Goal: Task Accomplishment & Management: Use online tool/utility

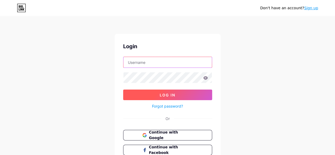
type input "[EMAIL_ADDRESS][DOMAIN_NAME]"
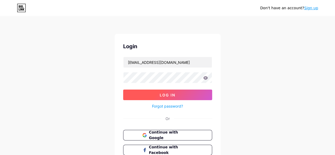
click at [183, 95] on button "Log In" at bounding box center [167, 95] width 89 height 11
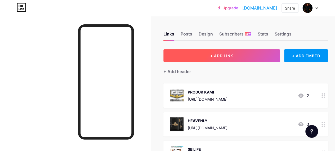
click at [227, 59] on button "+ ADD LINK" at bounding box center [222, 55] width 117 height 13
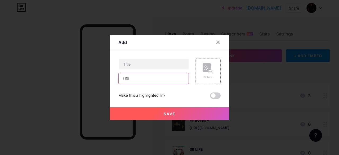
click at [124, 78] on input "text" at bounding box center [154, 78] width 70 height 11
paste input "[URL][DOMAIN_NAME]"
type input "[URL][DOMAIN_NAME]"
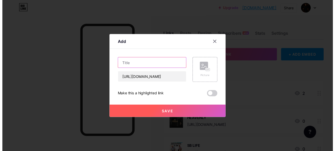
scroll to position [0, 0]
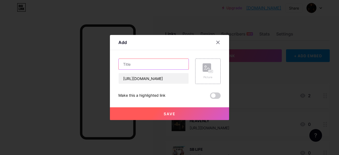
click at [133, 64] on input "text" at bounding box center [154, 64] width 70 height 11
type input "RAMBO SPRAY ADVANCE RSA"
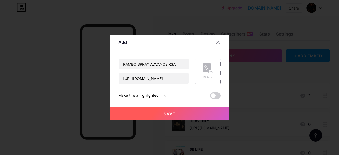
click at [203, 68] on rect at bounding box center [207, 67] width 8 height 8
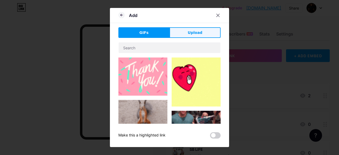
click at [192, 33] on span "Upload" at bounding box center [195, 33] width 15 height 6
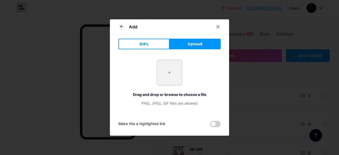
click at [172, 75] on input "file" at bounding box center [169, 72] width 25 height 25
type input "C:\fakepath\Rambo Spray.jpg"
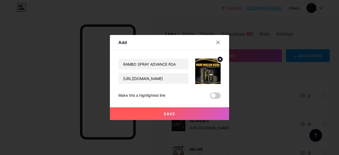
click at [179, 109] on button "Save" at bounding box center [169, 113] width 119 height 13
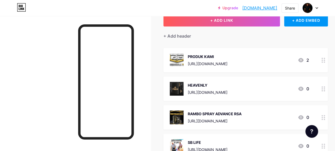
scroll to position [44, 0]
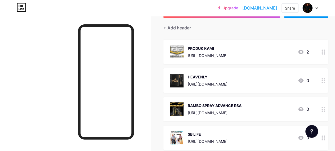
click at [220, 112] on div "[URL][DOMAIN_NAME]" at bounding box center [215, 113] width 54 height 6
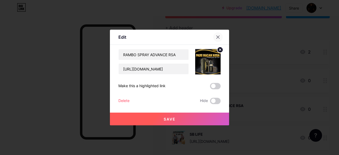
click at [217, 36] on icon at bounding box center [218, 37] width 3 height 3
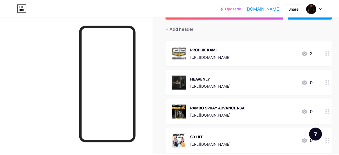
scroll to position [0, 0]
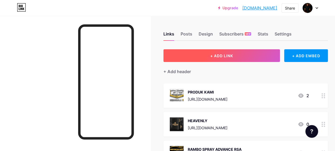
click at [233, 56] on span "+ ADD LINK" at bounding box center [222, 56] width 23 height 5
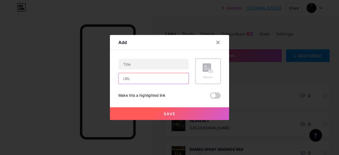
click at [132, 77] on input "text" at bounding box center [154, 78] width 70 height 11
paste input "[URL][DOMAIN_NAME]"
type input "[URL][DOMAIN_NAME]"
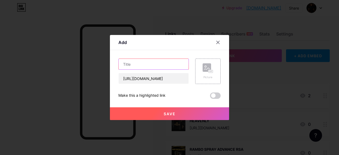
click at [133, 64] on input "text" at bounding box center [154, 64] width 70 height 11
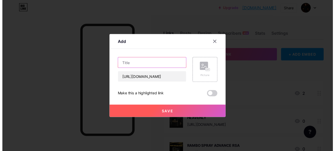
scroll to position [0, 0]
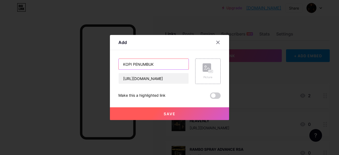
type input "KOPI PENUMBUK"
click at [210, 68] on icon at bounding box center [208, 68] width 11 height 10
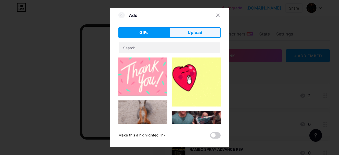
click at [190, 30] on span "Upload" at bounding box center [195, 33] width 15 height 6
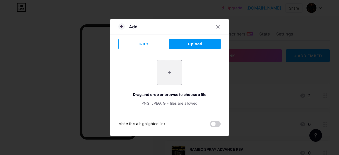
click at [165, 79] on input "file" at bounding box center [169, 72] width 25 height 25
type input "C:\fakepath\Kopi Penumbuk.jpg"
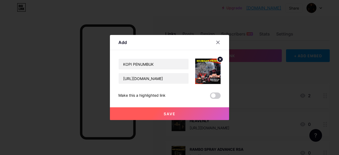
click at [204, 68] on img at bounding box center [207, 71] width 25 height 25
click at [207, 71] on img at bounding box center [207, 71] width 25 height 25
click at [171, 112] on span "Save" at bounding box center [170, 114] width 12 height 5
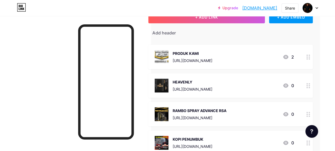
scroll to position [27, 17]
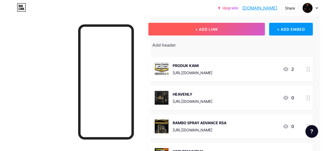
click at [211, 31] on span "+ ADD LINK" at bounding box center [206, 29] width 23 height 5
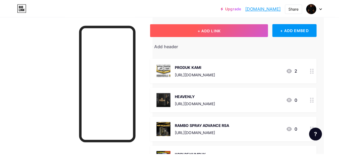
scroll to position [27, 13]
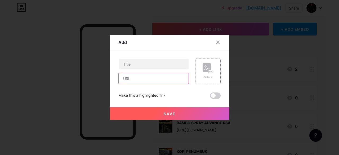
click at [138, 80] on input "text" at bounding box center [154, 78] width 70 height 11
paste input "[URL][DOMAIN_NAME]"
type input "[URL][DOMAIN_NAME]"
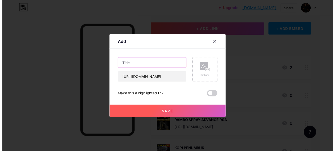
scroll to position [0, 0]
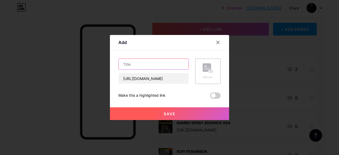
click at [143, 66] on input "text" at bounding box center [154, 64] width 70 height 11
type input "KOPI PEJUANG"
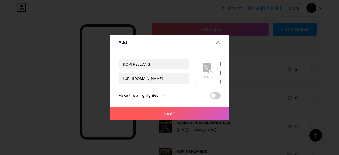
click at [207, 69] on rect at bounding box center [207, 67] width 8 height 8
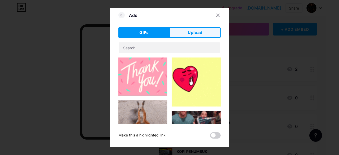
click at [204, 32] on button "Upload" at bounding box center [195, 32] width 51 height 11
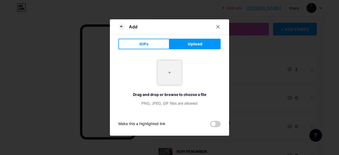
click at [171, 79] on input "file" at bounding box center [169, 72] width 25 height 25
type input "C:\fakepath\9741.jpg"
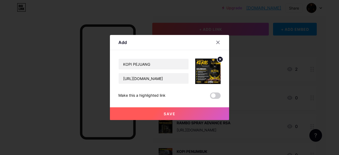
click at [181, 112] on button "Save" at bounding box center [169, 113] width 119 height 13
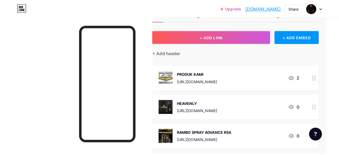
scroll to position [11, 13]
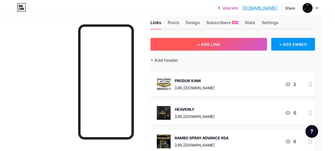
click at [208, 43] on span "+ ADD LINK" at bounding box center [209, 44] width 23 height 5
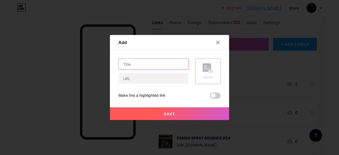
click at [131, 64] on input "text" at bounding box center [154, 64] width 70 height 11
type input "[PERSON_NAME]"
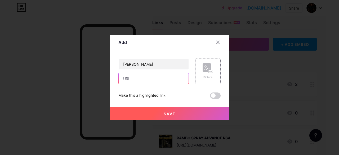
click at [128, 81] on input "text" at bounding box center [154, 78] width 70 height 11
paste input "[URL][DOMAIN_NAME]"
type input "[URL][DOMAIN_NAME]"
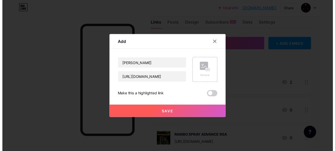
scroll to position [0, 0]
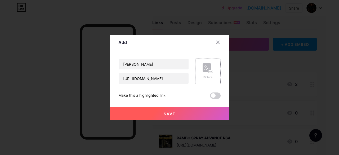
click at [206, 73] on icon at bounding box center [208, 68] width 11 height 10
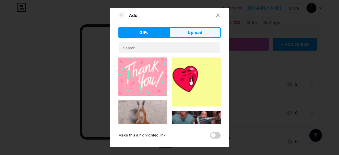
click at [200, 32] on button "Upload" at bounding box center [195, 32] width 51 height 11
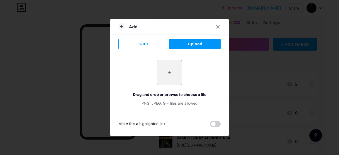
click at [167, 73] on input "file" at bounding box center [169, 72] width 25 height 25
type input "C:\fakepath\[PERSON_NAME].jpg"
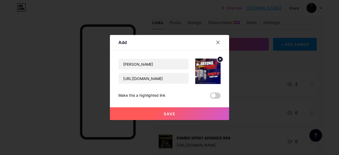
click at [171, 111] on button "Save" at bounding box center [169, 113] width 119 height 13
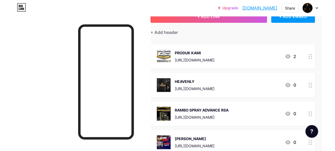
scroll to position [11, 13]
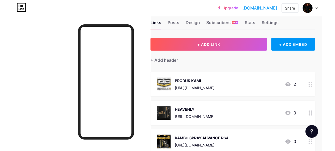
click at [310, 84] on circle at bounding box center [309, 84] width 1 height 1
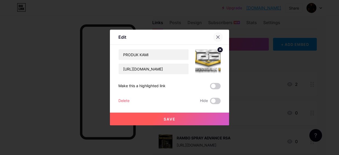
click at [217, 37] on icon at bounding box center [218, 37] width 3 height 3
